Goal: Transaction & Acquisition: Purchase product/service

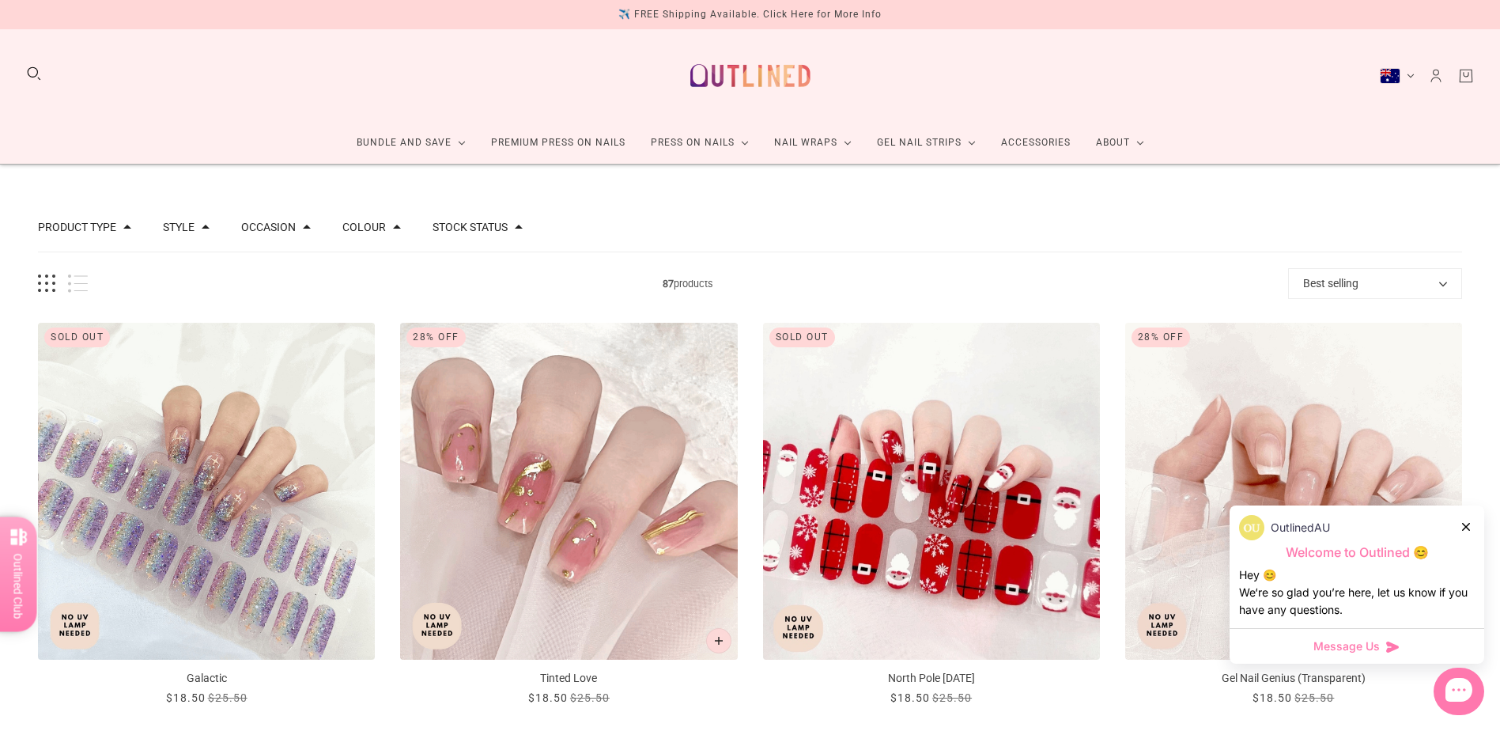
click at [202, 228] on span at bounding box center [206, 227] width 8 height 8
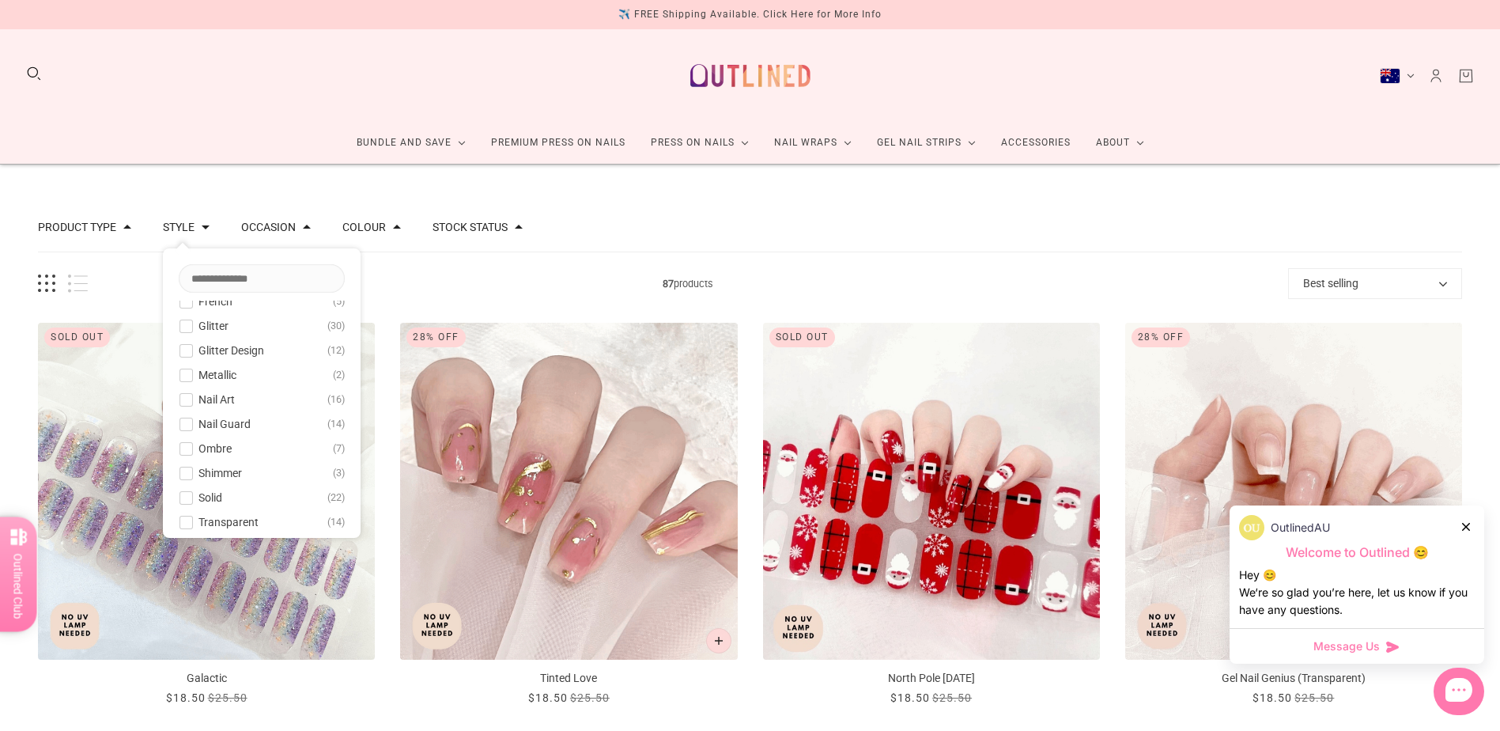
scroll to position [28, 0]
click at [187, 387] on span at bounding box center [186, 386] width 12 height 12
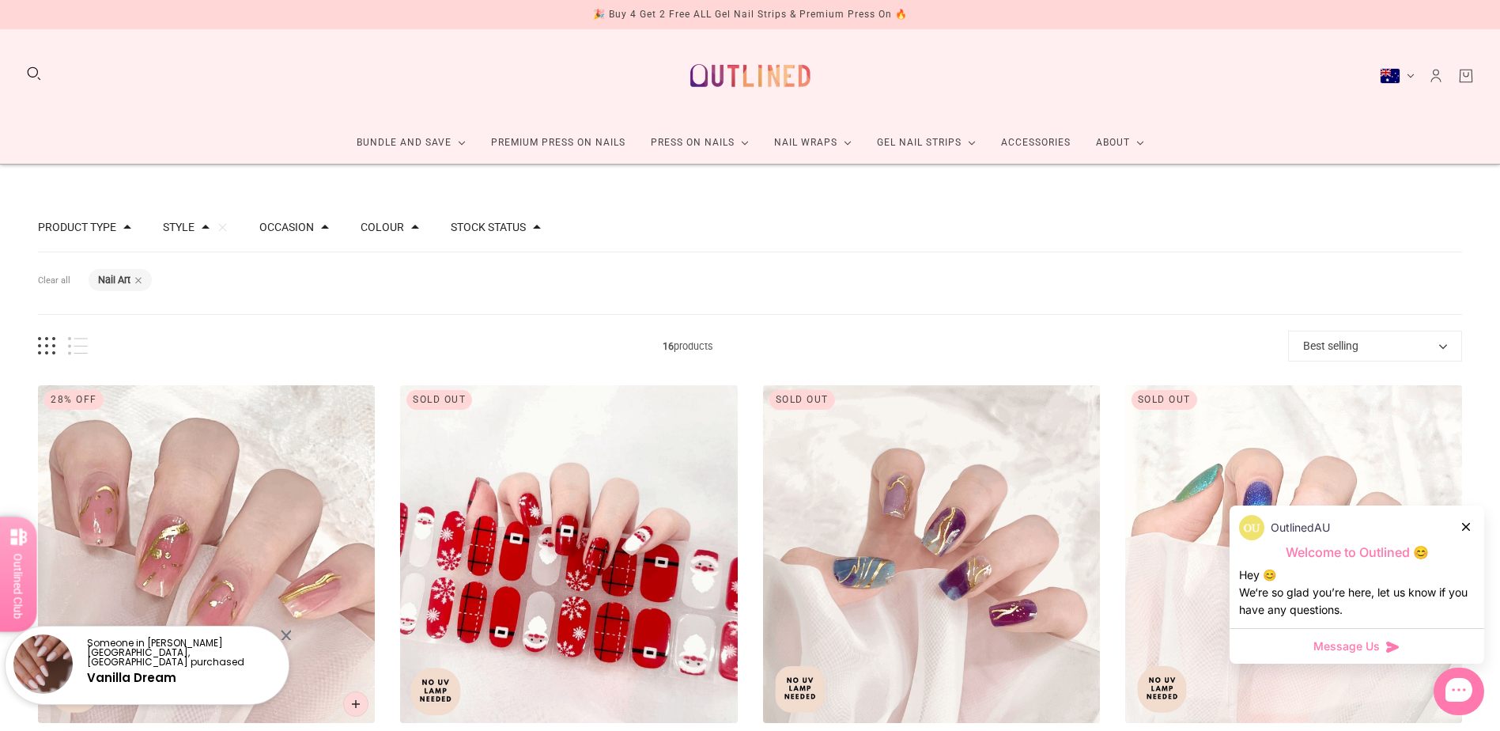
click at [1467, 524] on icon at bounding box center [1466, 527] width 8 height 8
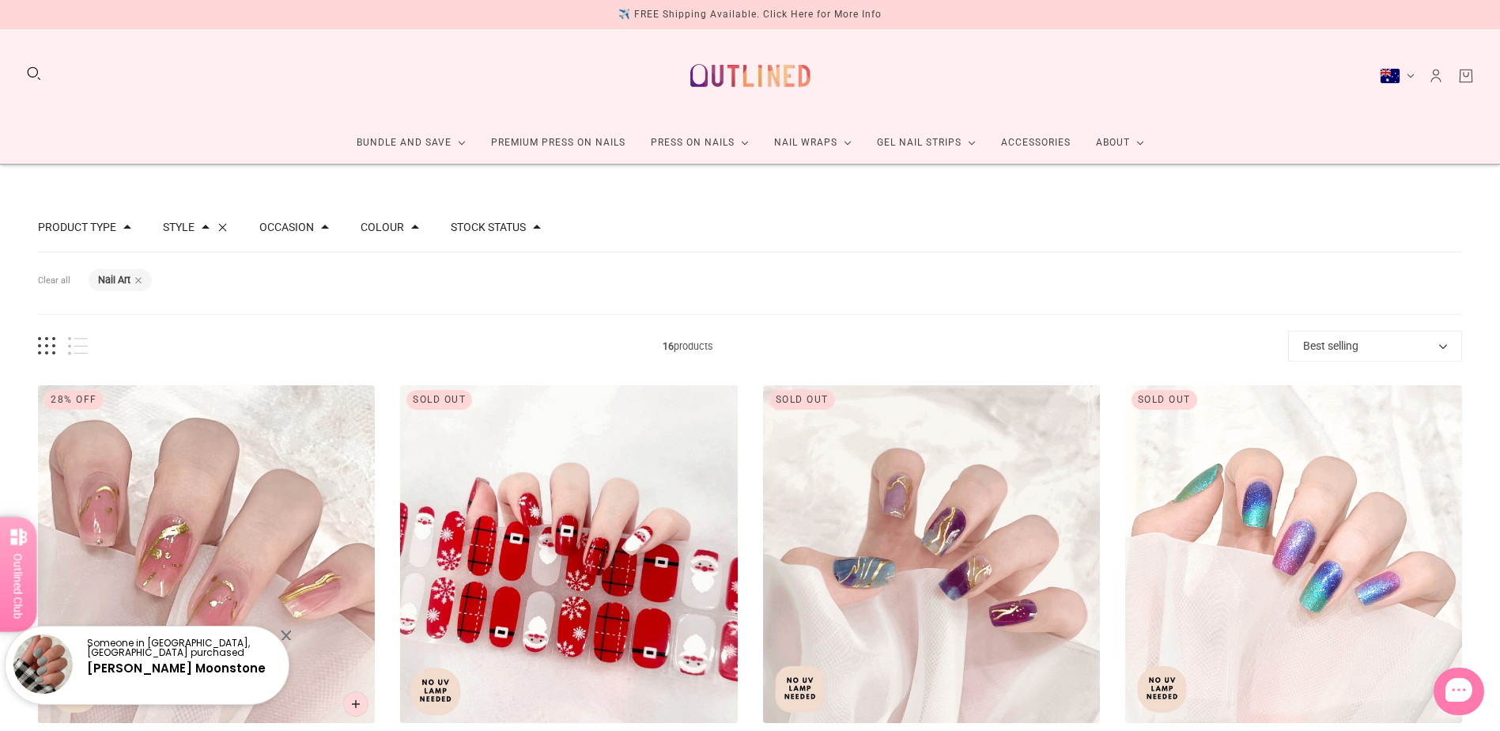
click at [217, 228] on button "Clear" at bounding box center [222, 227] width 10 height 10
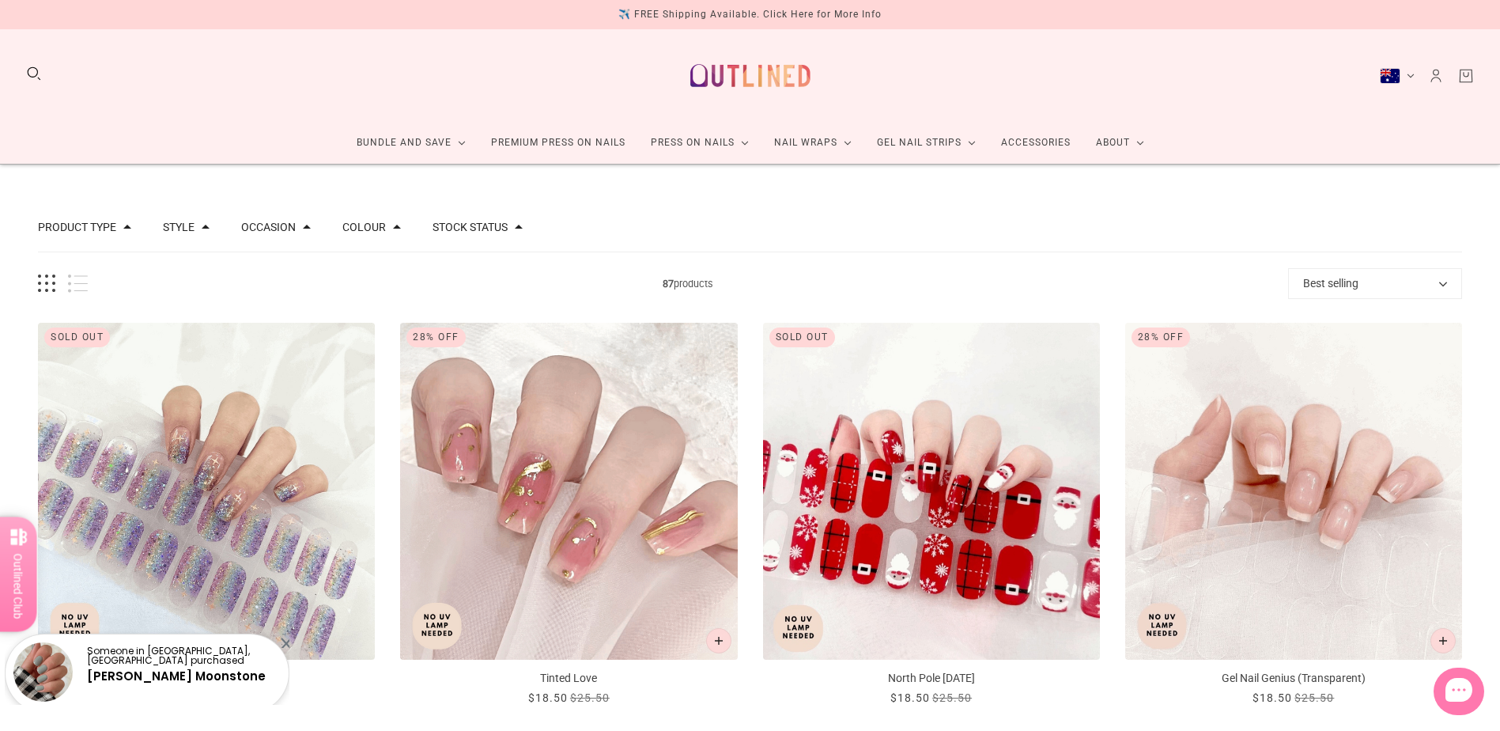
click at [303, 229] on span at bounding box center [307, 227] width 8 height 8
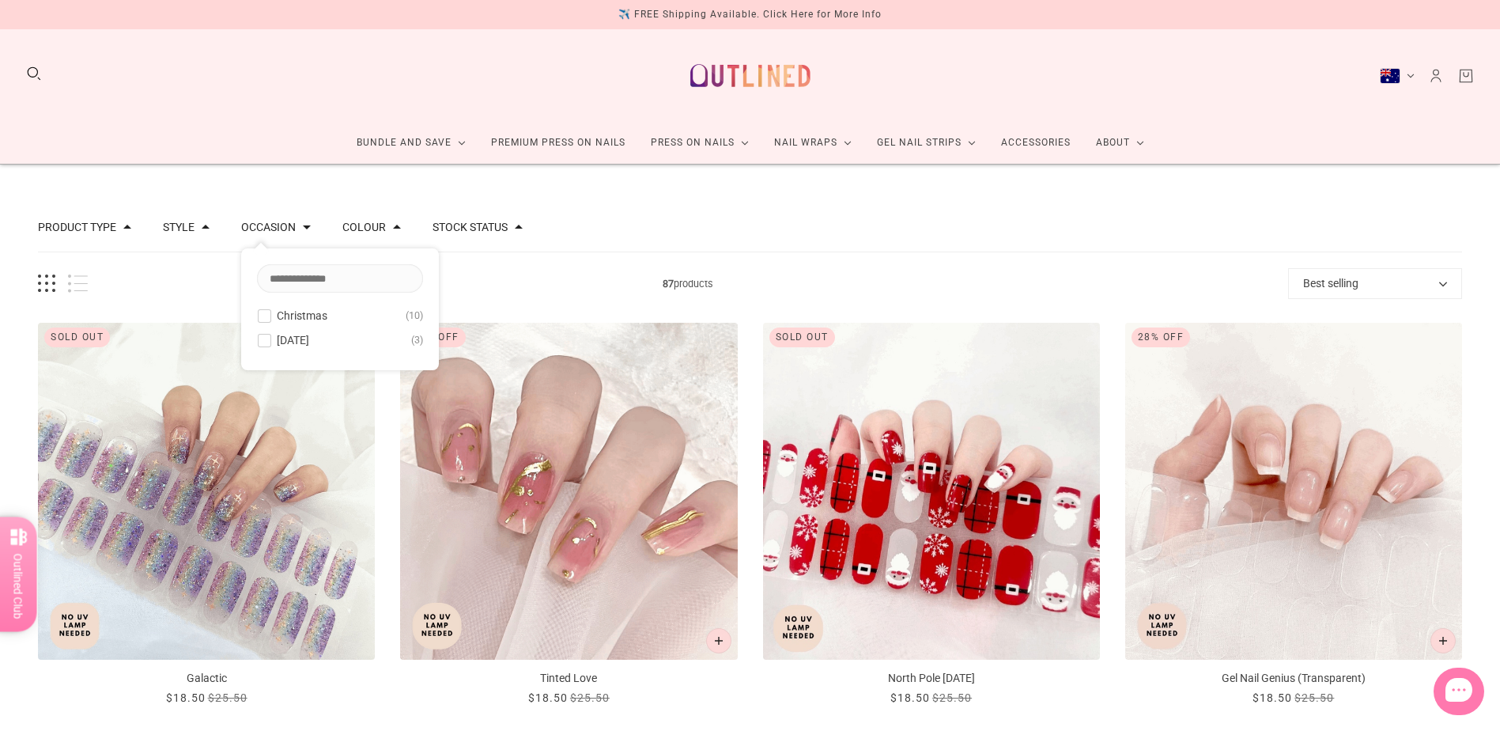
click at [261, 314] on span at bounding box center [265, 316] width 12 height 12
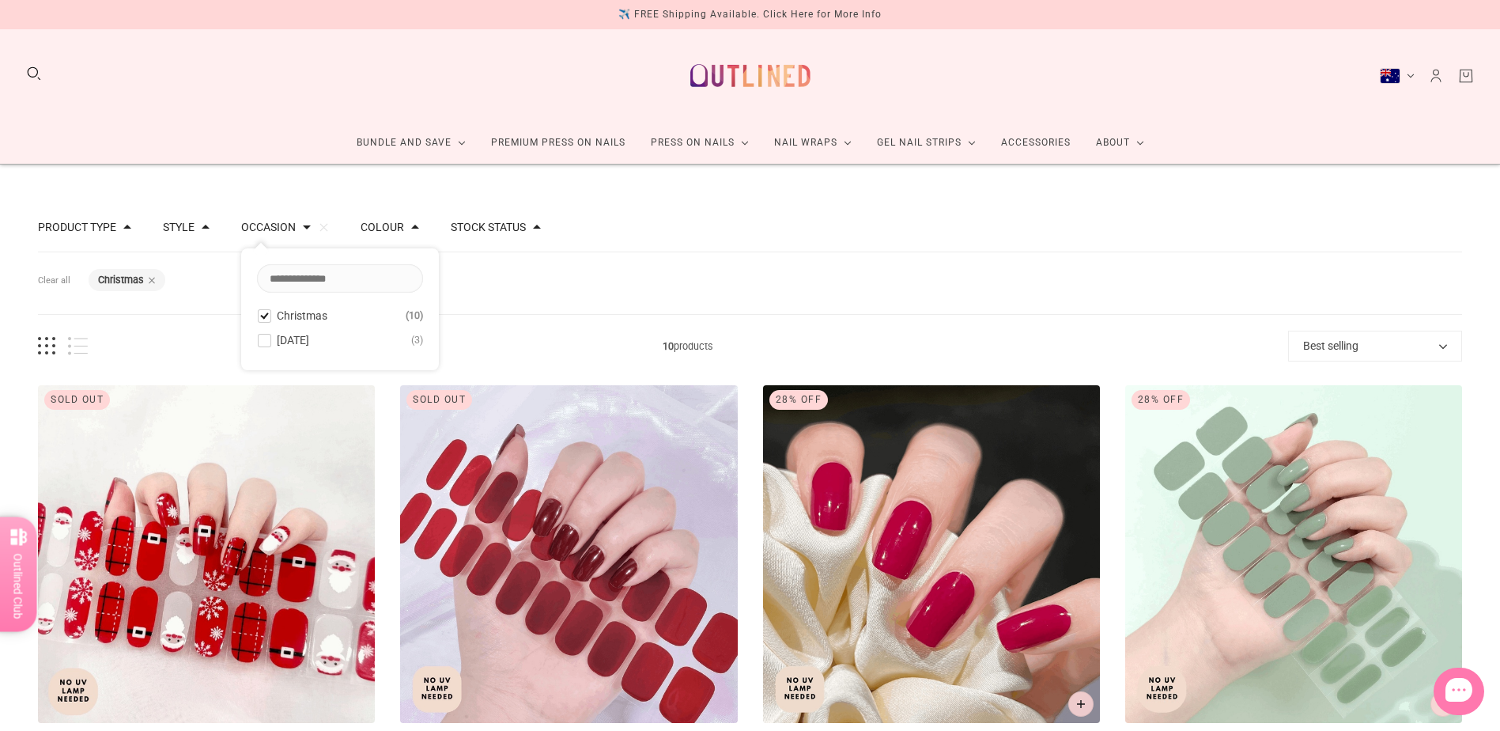
click at [260, 315] on span at bounding box center [265, 316] width 12 height 12
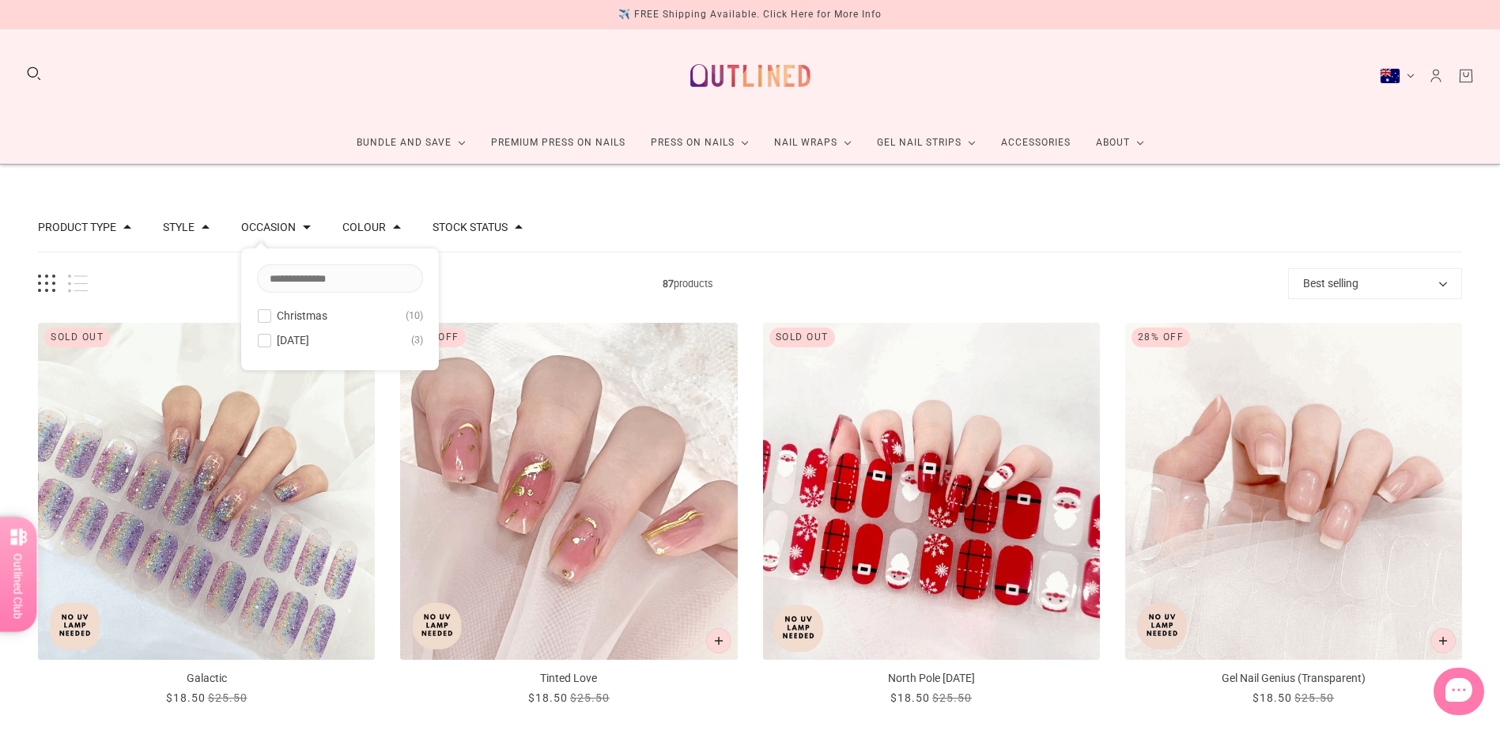
click at [259, 340] on span at bounding box center [265, 341] width 12 height 12
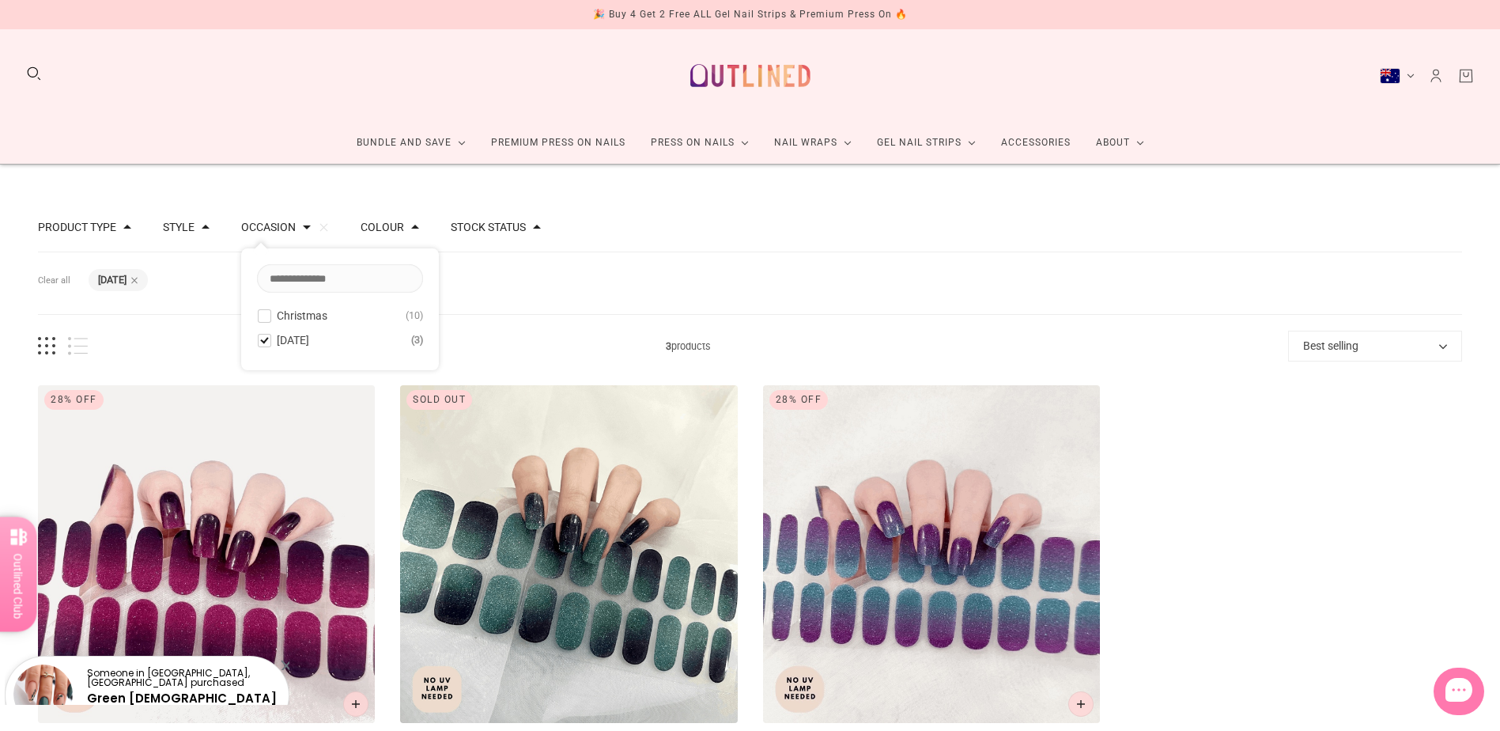
click at [259, 340] on span at bounding box center [265, 341] width 12 height 12
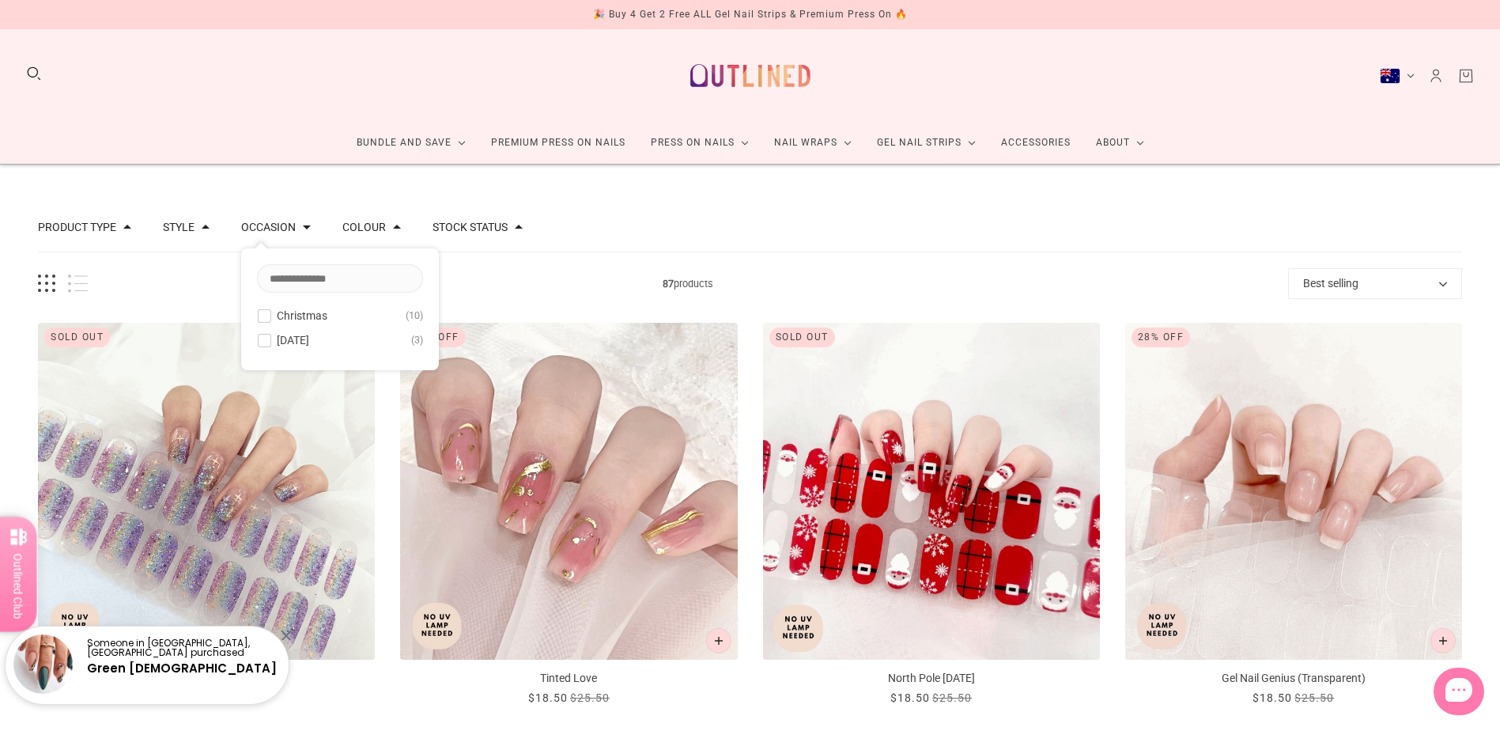
click at [515, 229] on span at bounding box center [519, 227] width 8 height 8
click at [202, 229] on span at bounding box center [206, 227] width 8 height 8
